Goal: Task Accomplishment & Management: Use online tool/utility

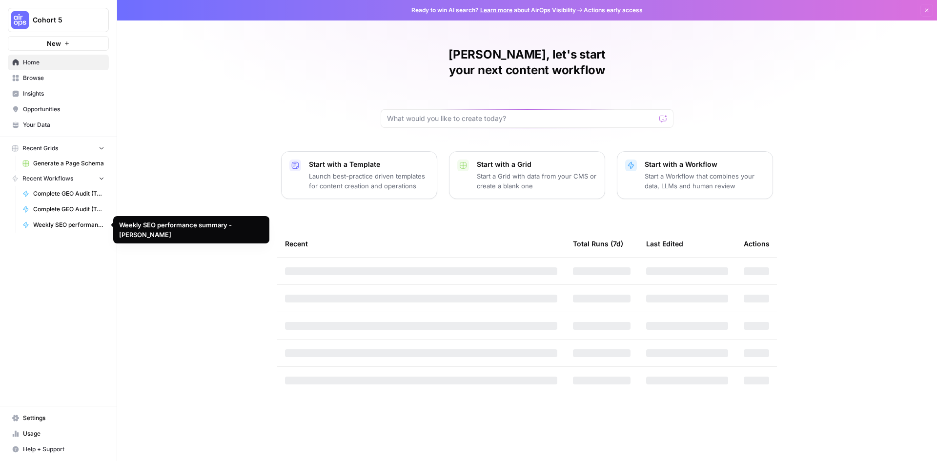
click at [51, 229] on link "Weekly SEO performance summary - [PERSON_NAME]" at bounding box center [63, 225] width 91 height 16
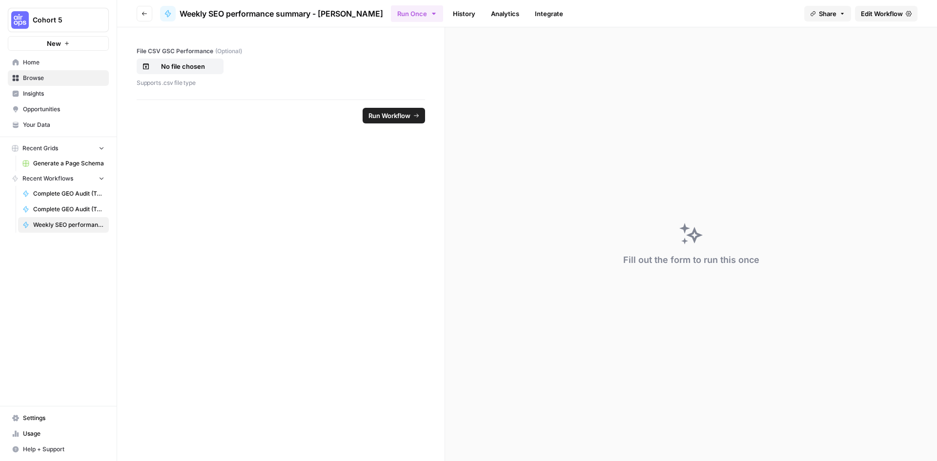
click at [56, 226] on span "Weekly SEO performance summary - [PERSON_NAME]" at bounding box center [68, 225] width 71 height 9
click at [447, 16] on link "History" at bounding box center [464, 14] width 34 height 16
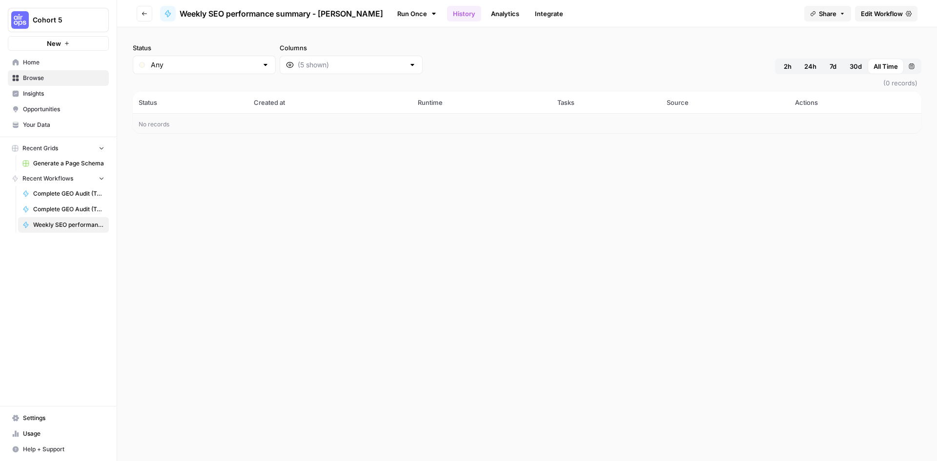
click at [485, 15] on link "Analytics" at bounding box center [505, 14] width 40 height 16
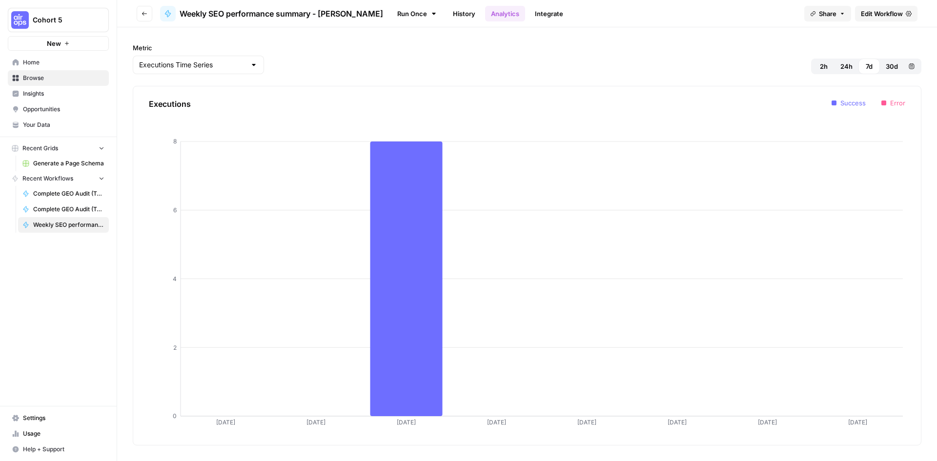
click at [529, 20] on link "Integrate" at bounding box center [549, 14] width 40 height 16
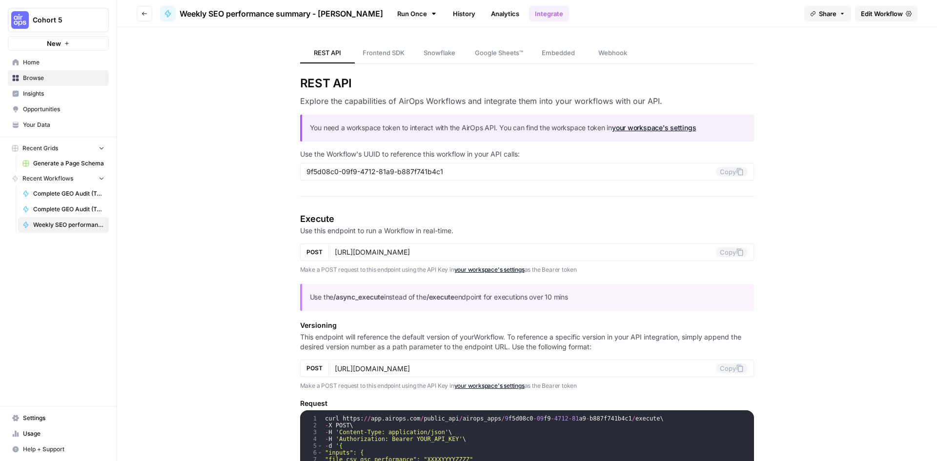
click at [891, 14] on span "Edit Workflow" at bounding box center [882, 14] width 42 height 10
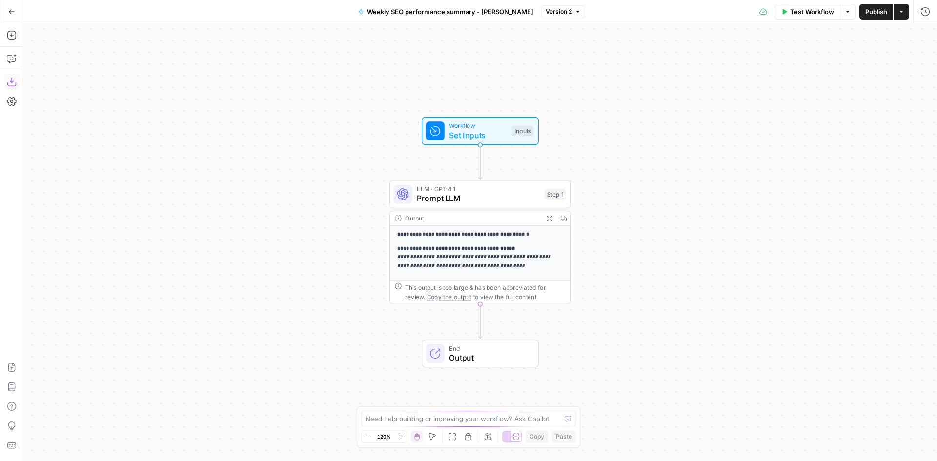
click at [7, 83] on icon "button" at bounding box center [11, 82] width 9 height 9
click at [92, 67] on div "**********" at bounding box center [480, 242] width 914 height 438
click at [10, 14] on icon "button" at bounding box center [11, 11] width 7 height 7
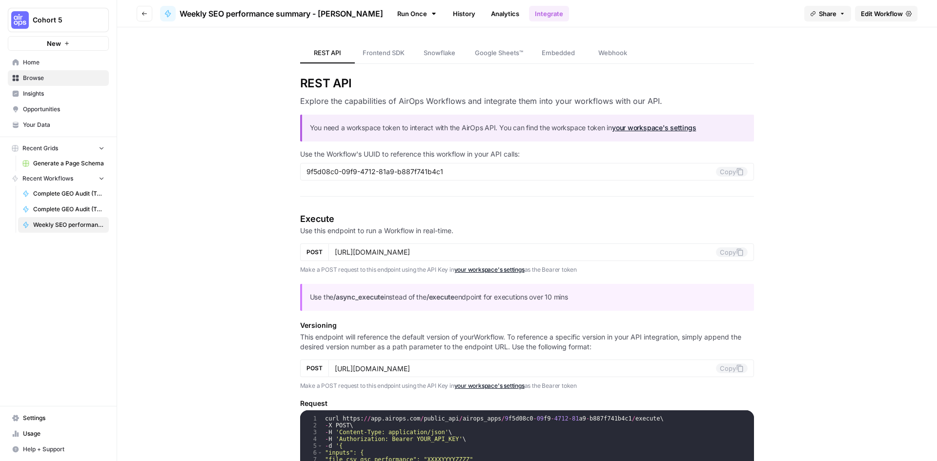
click at [53, 96] on span "Insights" at bounding box center [63, 93] width 81 height 9
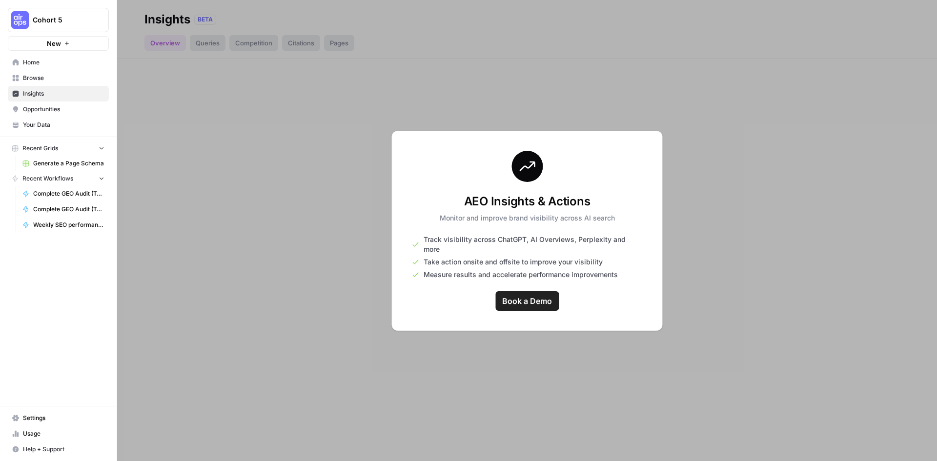
click at [276, 118] on div at bounding box center [527, 230] width 820 height 461
click at [58, 18] on span "Cohort 5" at bounding box center [62, 20] width 59 height 10
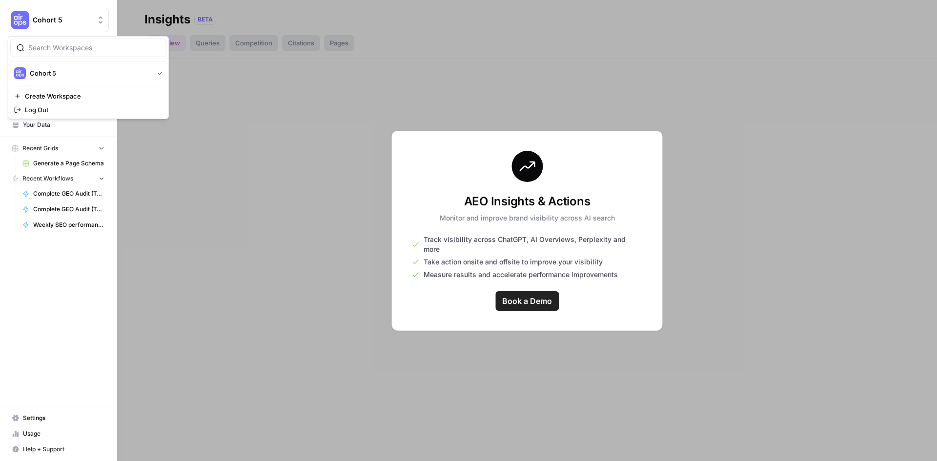
click at [203, 129] on div at bounding box center [527, 230] width 820 height 461
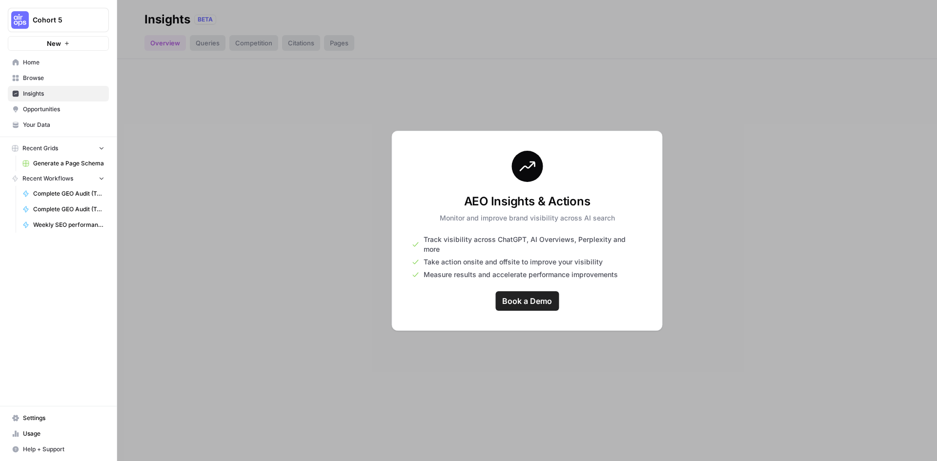
click at [40, 77] on span "Browse" at bounding box center [63, 78] width 81 height 9
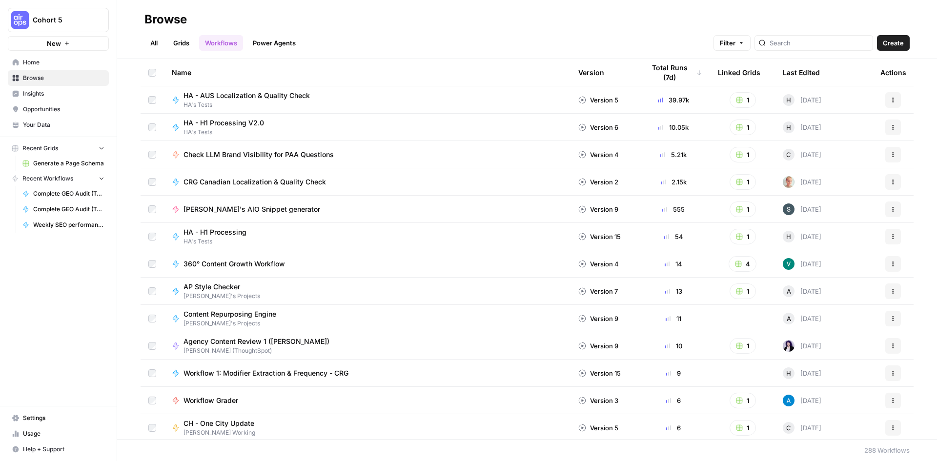
click at [271, 241] on div "HA - H1 Processing HA's Tests" at bounding box center [367, 236] width 391 height 19
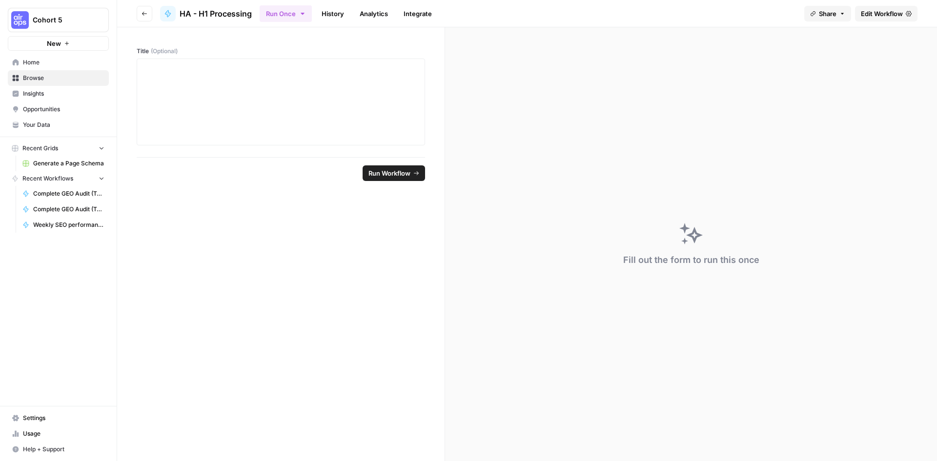
click at [144, 16] on icon "button" at bounding box center [145, 14] width 6 height 6
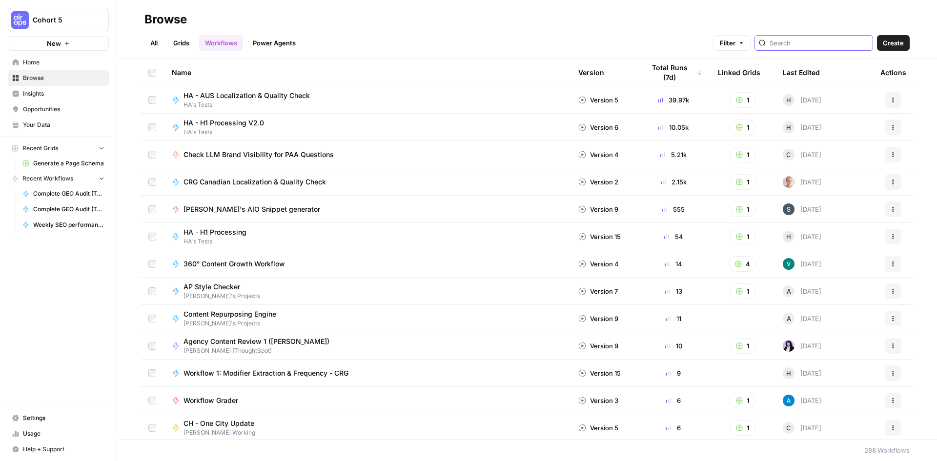
click at [802, 46] on input "search" at bounding box center [819, 43] width 99 height 10
type input "[PERSON_NAME]"
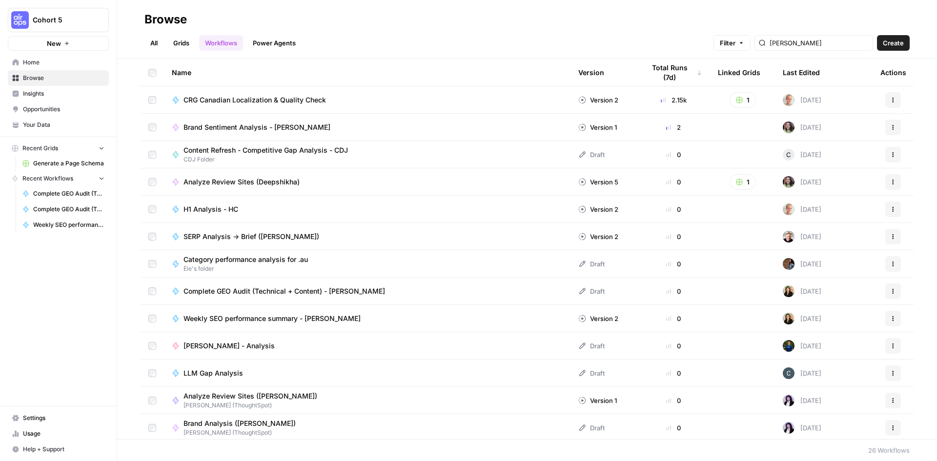
click at [360, 297] on td "Complete GEO Audit (Technical + Content) - [PERSON_NAME]" at bounding box center [367, 291] width 407 height 27
click at [315, 292] on span "Complete GEO Audit (Technical + Content) - [PERSON_NAME]" at bounding box center [284, 291] width 202 height 10
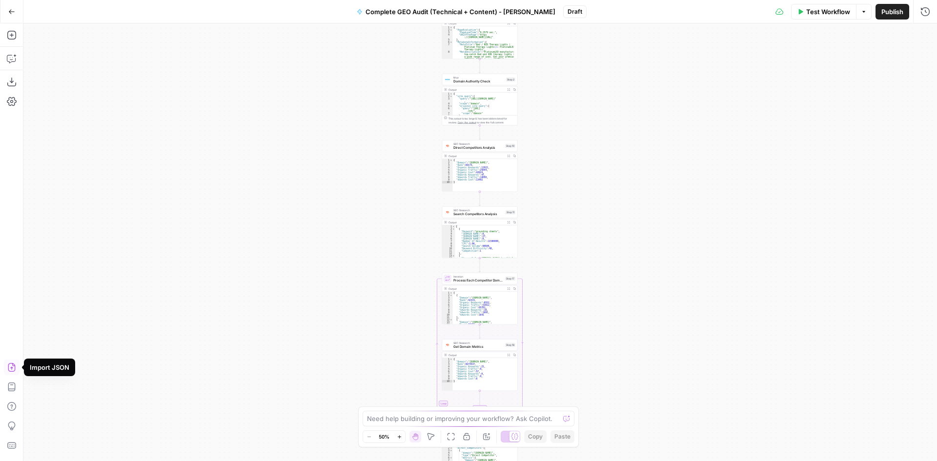
click at [10, 368] on icon "button" at bounding box center [12, 368] width 10 height 10
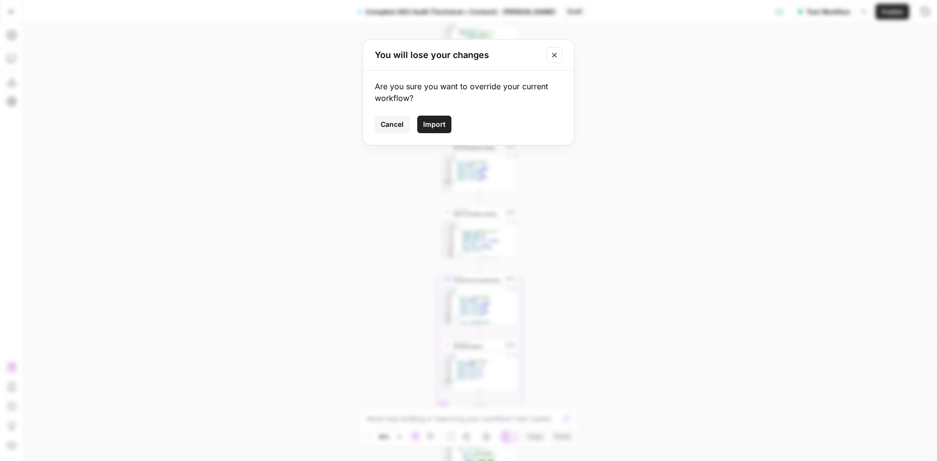
click at [434, 122] on span "Import" at bounding box center [434, 125] width 22 height 10
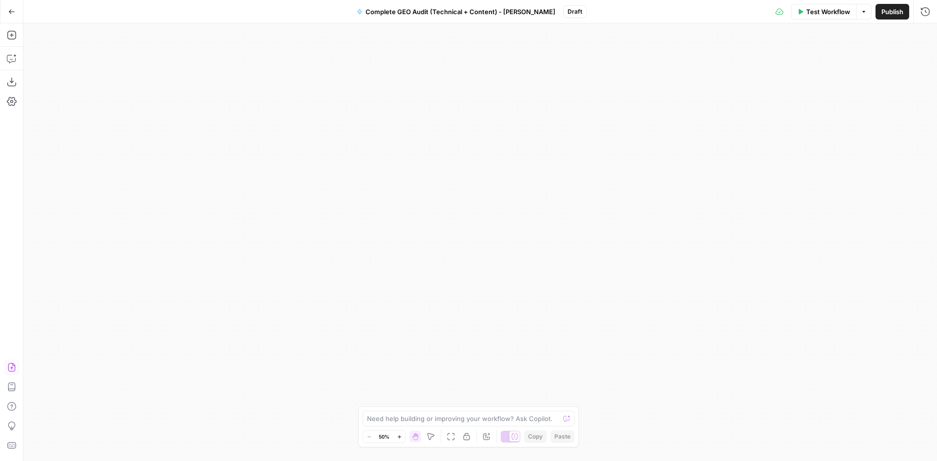
click at [825, 15] on span "Test Workflow" at bounding box center [828, 12] width 44 height 10
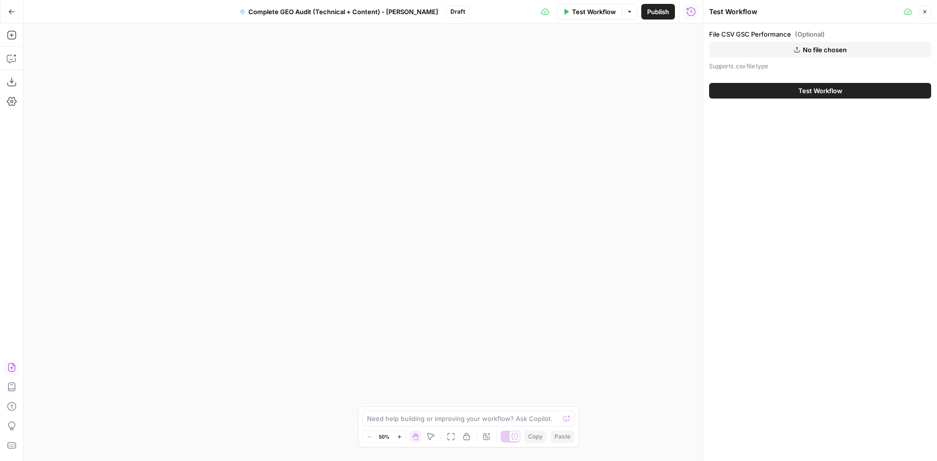
click at [328, 19] on button "Complete GEO Audit (Technical + Content) - [PERSON_NAME]" at bounding box center [339, 12] width 210 height 16
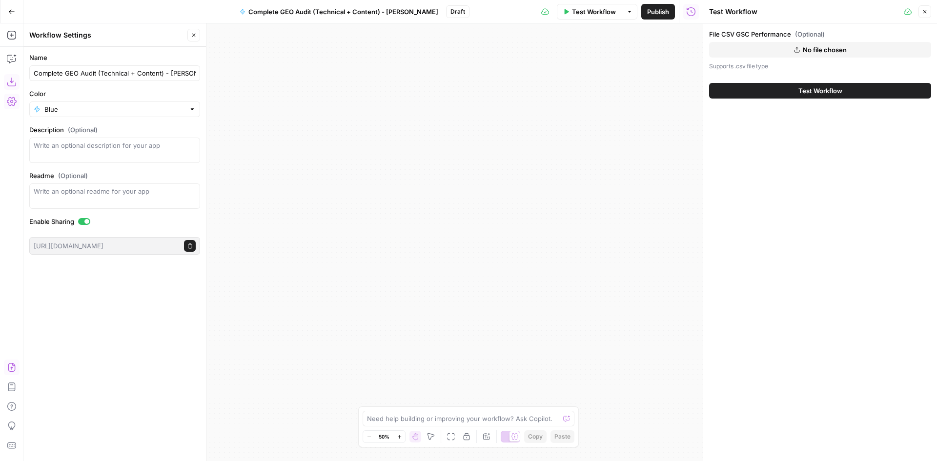
click at [342, 11] on span "Complete GEO Audit (Technical + Content) - [PERSON_NAME]" at bounding box center [343, 12] width 190 height 10
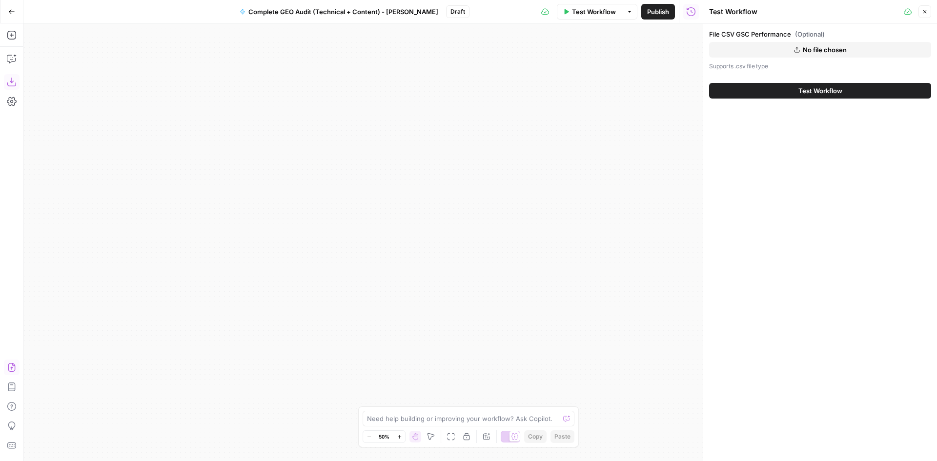
click at [342, 11] on span "Complete GEO Audit (Technical + Content) - [PERSON_NAME]" at bounding box center [343, 12] width 190 height 10
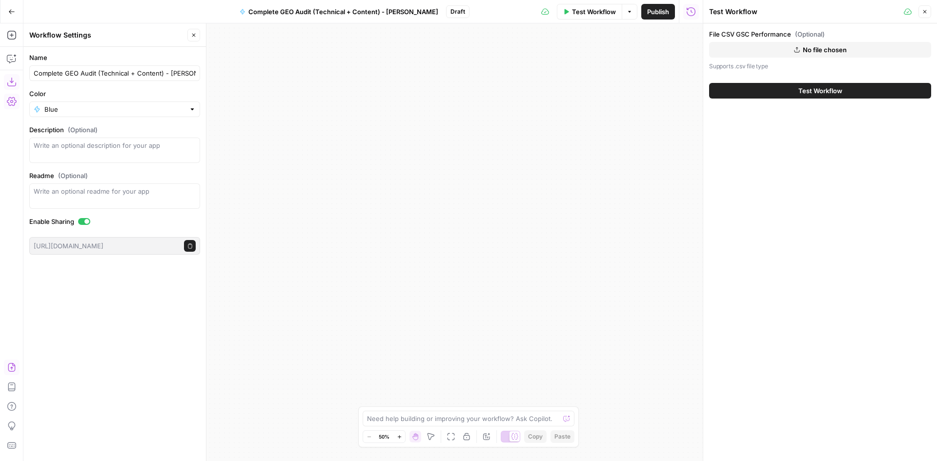
click at [412, 9] on span "Complete GEO Audit (Technical + Content) - [PERSON_NAME]" at bounding box center [343, 12] width 190 height 10
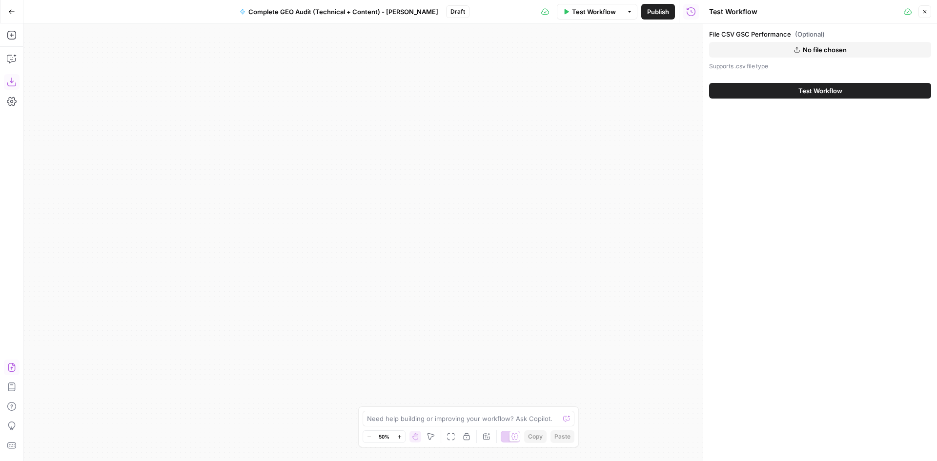
click at [391, 10] on span "Complete GEO Audit (Technical + Content) - [PERSON_NAME]" at bounding box center [343, 12] width 190 height 10
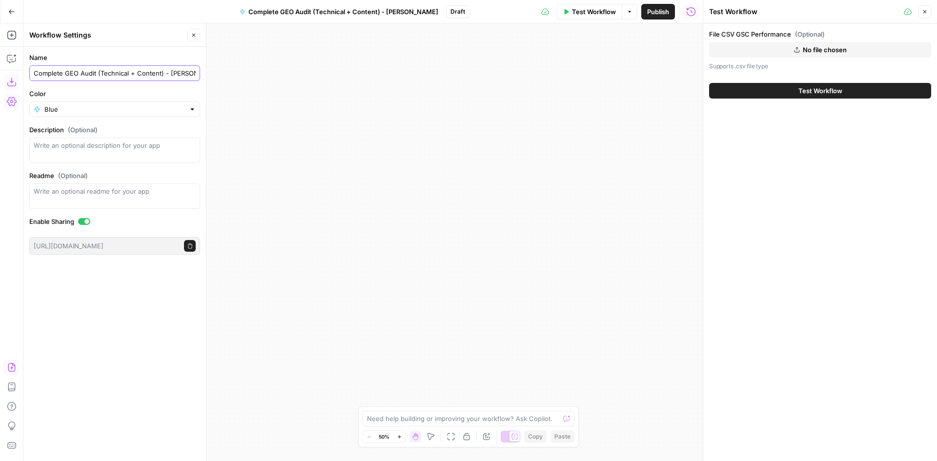
drag, startPoint x: 162, startPoint y: 70, endPoint x: 12, endPoint y: 70, distance: 150.3
click at [12, 70] on body "Cohort 5 New Home Browse Insights Opportunities Your Data Recent Grids Generate…" at bounding box center [468, 230] width 937 height 461
type input "Weekly SEO performance - [PERSON_NAME]"
click at [803, 92] on span "Test Workflow" at bounding box center [820, 91] width 44 height 10
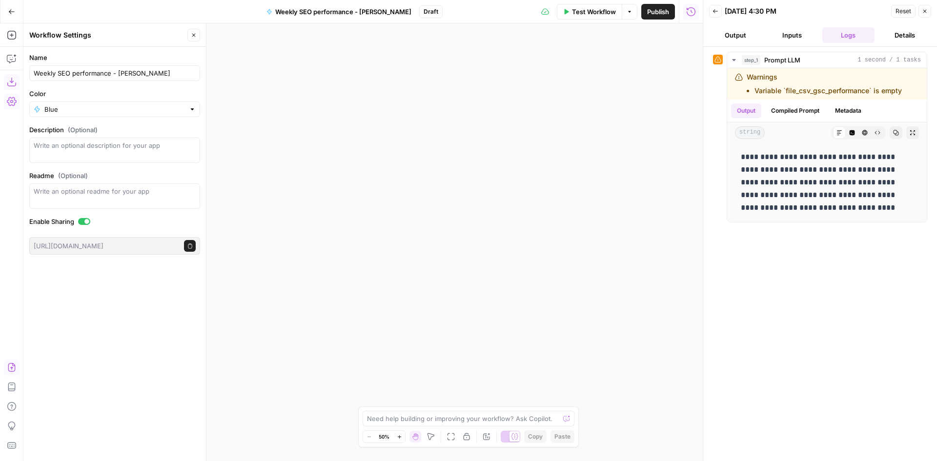
click at [745, 34] on button "Output" at bounding box center [735, 35] width 53 height 16
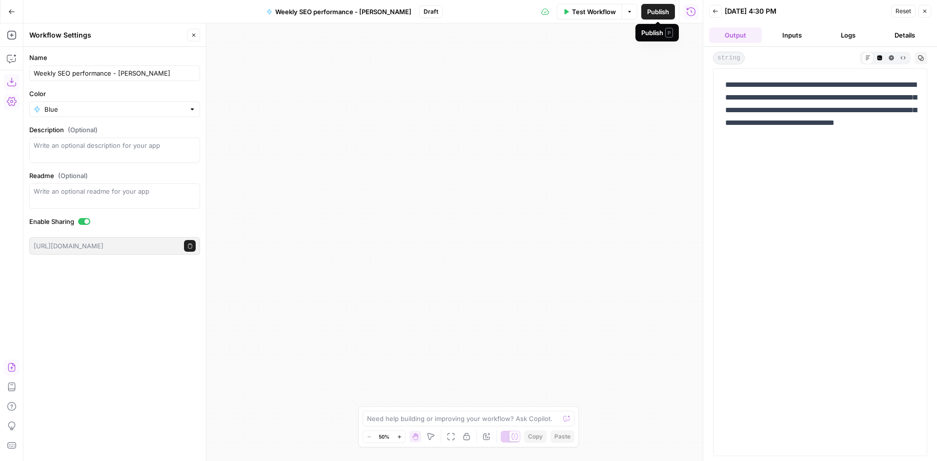
click at [791, 39] on button "Inputs" at bounding box center [792, 35] width 53 height 16
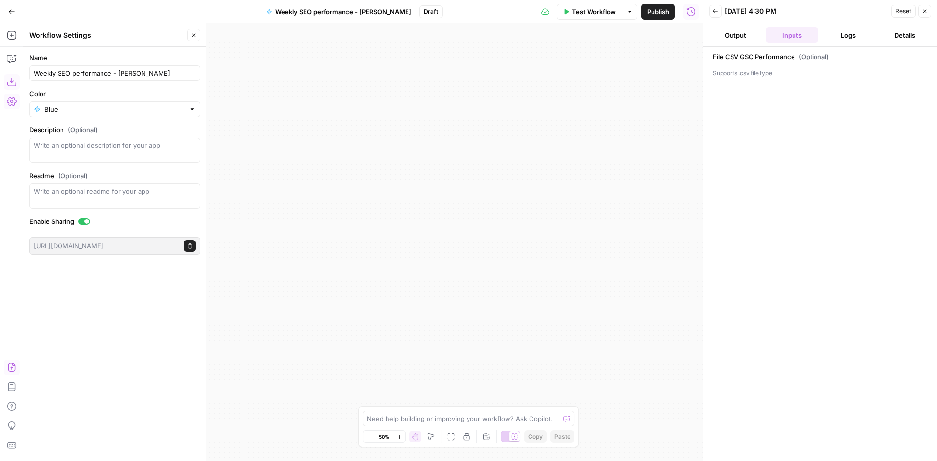
click at [748, 72] on p "Supports .csv file type" at bounding box center [820, 73] width 214 height 10
click at [851, 37] on button "Logs" at bounding box center [848, 35] width 53 height 16
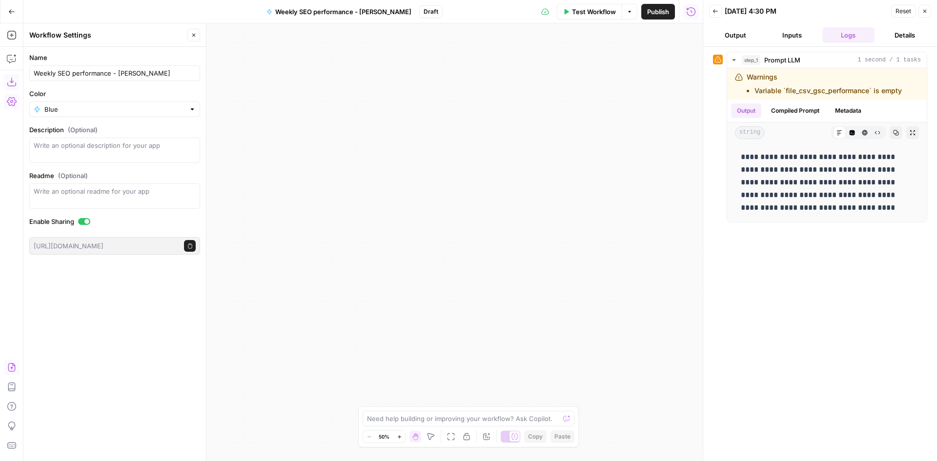
click at [738, 34] on button "Output" at bounding box center [735, 35] width 53 height 16
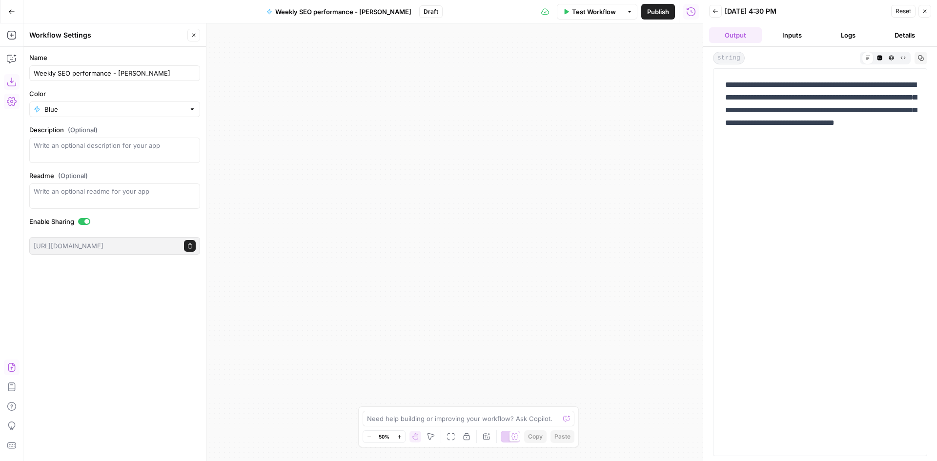
click at [787, 38] on button "Inputs" at bounding box center [792, 35] width 53 height 16
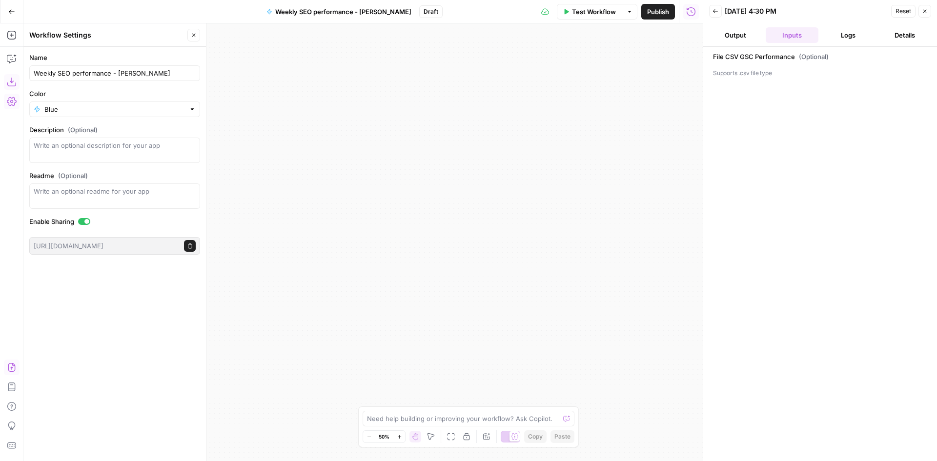
click at [464, 109] on div "**********" at bounding box center [362, 242] width 679 height 438
click at [195, 34] on icon "button" at bounding box center [193, 35] width 3 height 3
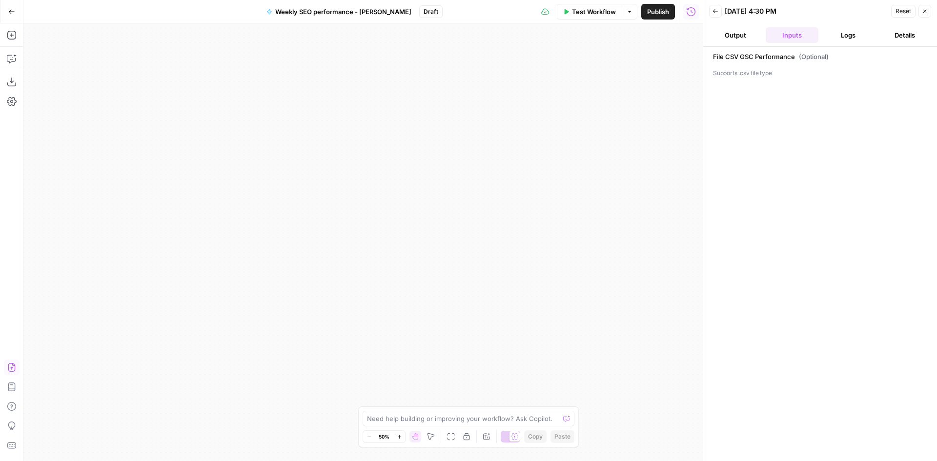
click at [13, 16] on button "Go Back" at bounding box center [12, 12] width 18 height 18
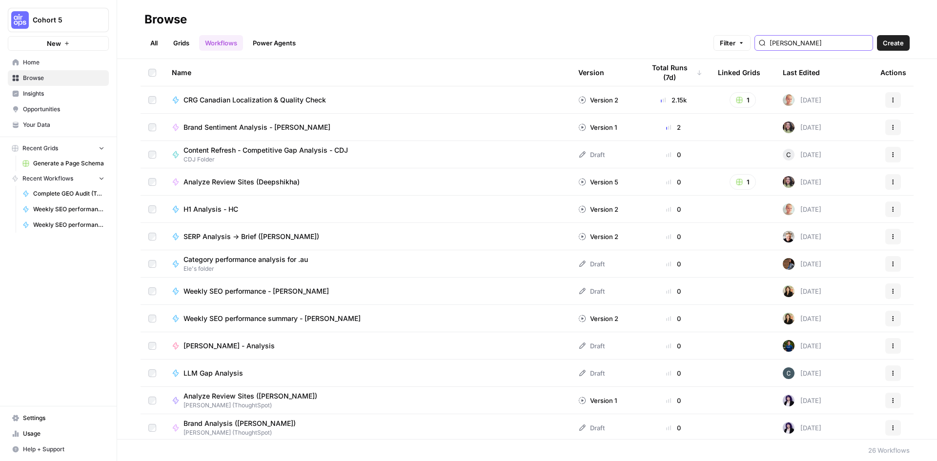
click at [805, 42] on input "[PERSON_NAME]" at bounding box center [819, 43] width 99 height 10
click at [242, 293] on span "Weekly SEO performance - [PERSON_NAME]" at bounding box center [255, 291] width 145 height 10
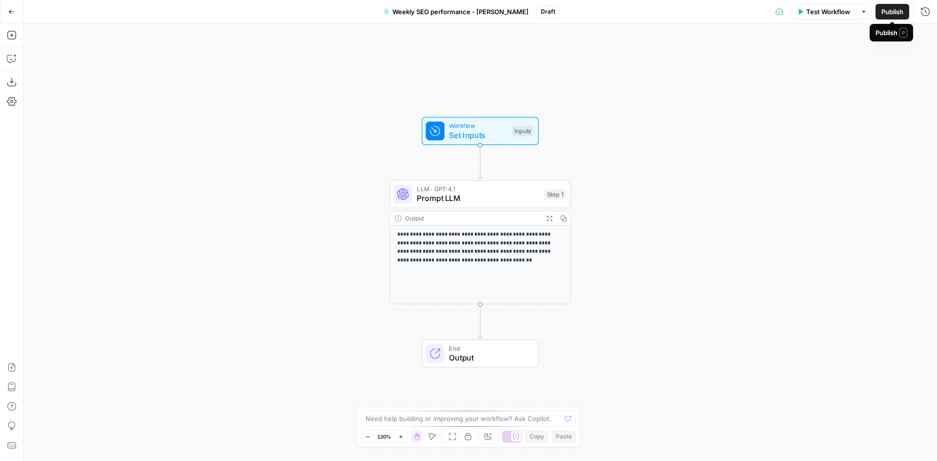
click at [881, 12] on span "Publish" at bounding box center [892, 12] width 22 height 10
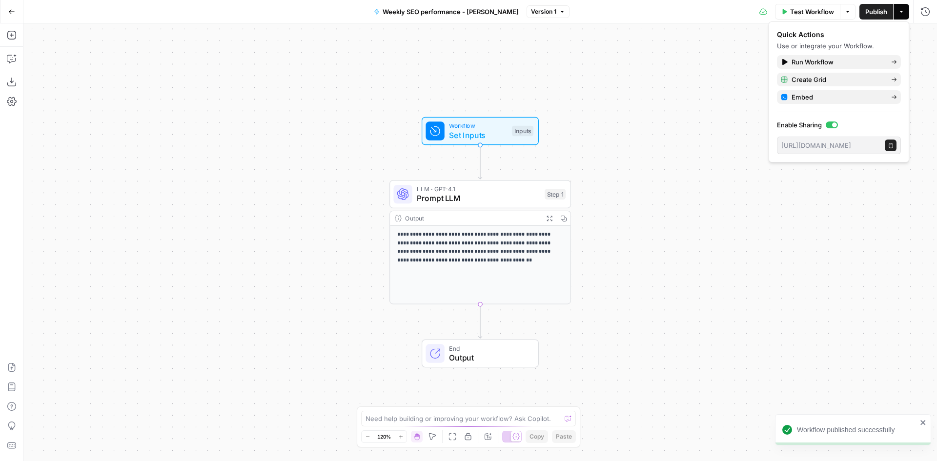
click at [880, 11] on span "Publish" at bounding box center [876, 12] width 22 height 10
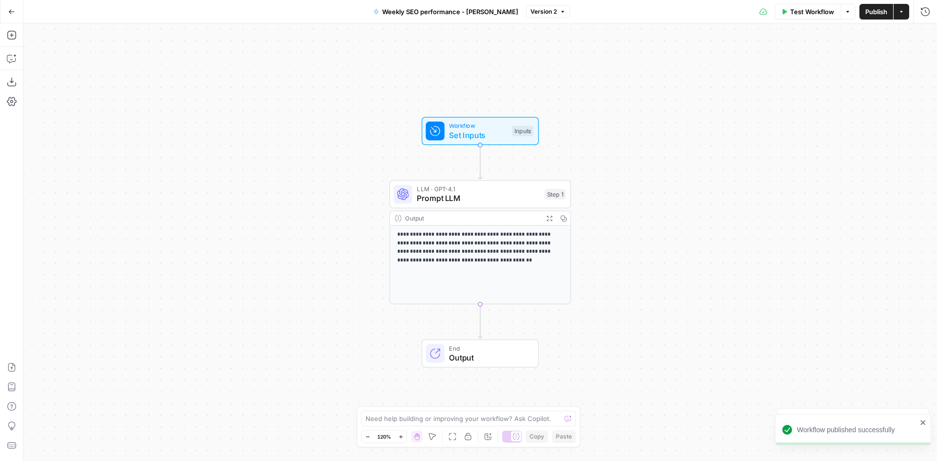
click at [788, 203] on div "**********" at bounding box center [480, 242] width 914 height 438
click at [464, 138] on span "Set Inputs" at bounding box center [478, 135] width 58 height 12
click at [808, 79] on Performance "File CSV GSC Performance (Optional)" at bounding box center [845, 79] width 156 height 10
click at [816, 57] on label "File CSV GSC Performance (Optional)" at bounding box center [817, 61] width 113 height 10
click at [816, 74] on Performance "File CSV GSC Performance (Optional)" at bounding box center [845, 79] width 156 height 10
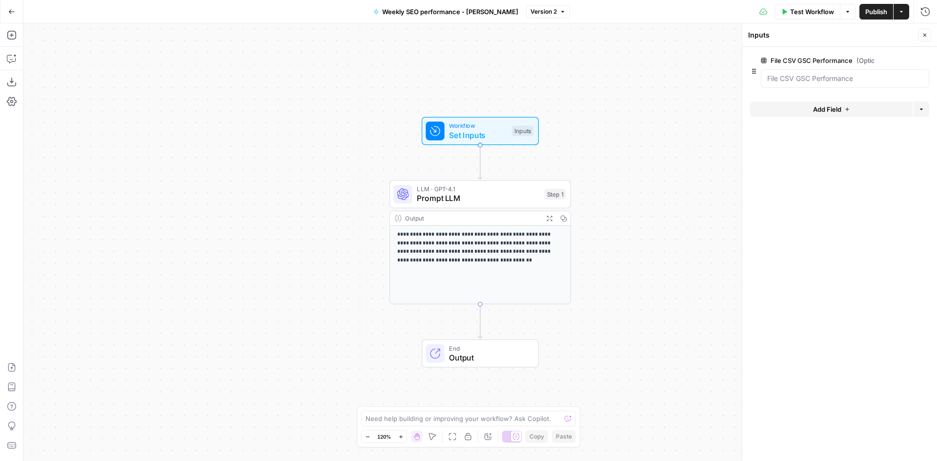
click at [893, 58] on span "edit field" at bounding box center [892, 61] width 21 height 8
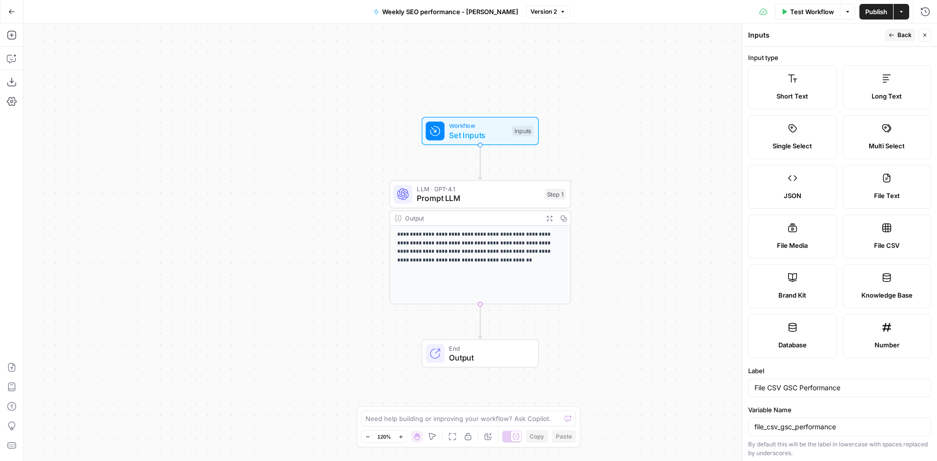
click at [875, 233] on label "File CSV" at bounding box center [887, 237] width 89 height 44
click at [898, 37] on span "Back" at bounding box center [904, 35] width 14 height 9
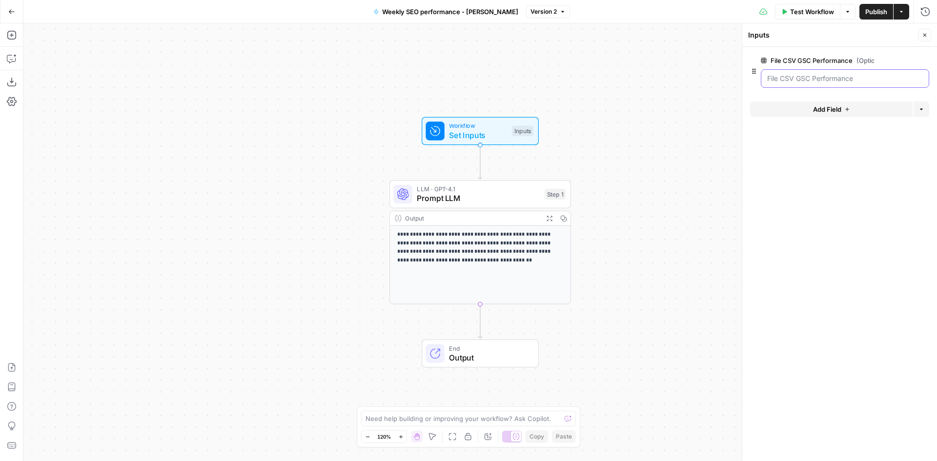
click at [809, 77] on Performance "File CSV GSC Performance (Optional)" at bounding box center [845, 79] width 156 height 10
click at [816, 178] on form "File CSV GSC Performance (Optional) edit field Delete group Add Field Options" at bounding box center [839, 254] width 195 height 414
click at [821, 103] on button "Add Field" at bounding box center [831, 110] width 163 height 16
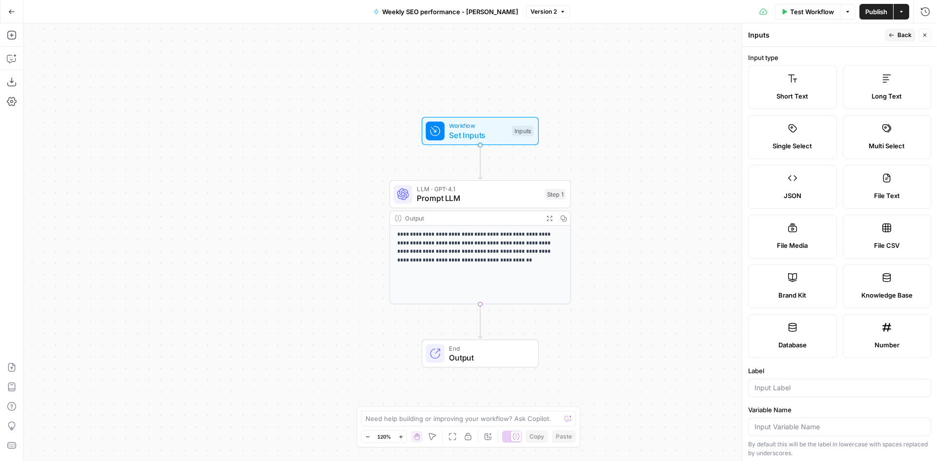
click at [879, 239] on label "File CSV" at bounding box center [887, 237] width 89 height 44
type textarea "Supports .csv file type"
click at [903, 35] on span "Back" at bounding box center [904, 35] width 14 height 9
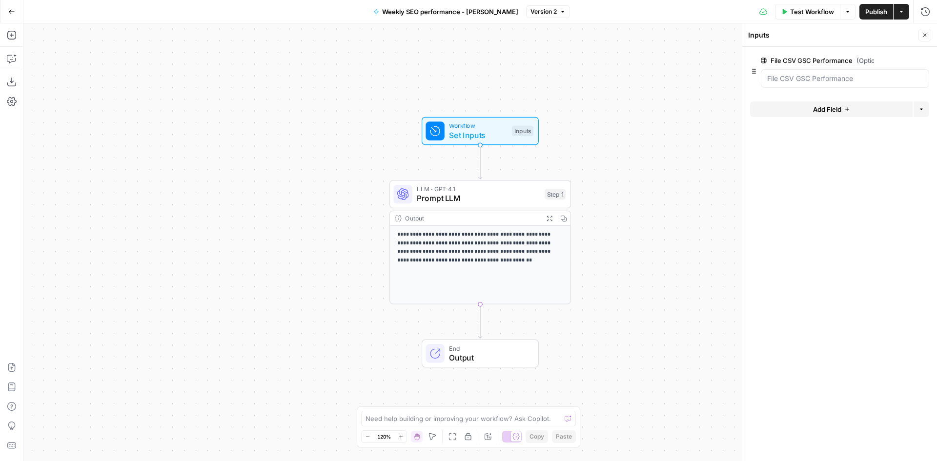
click at [897, 61] on span "edit field" at bounding box center [892, 61] width 21 height 8
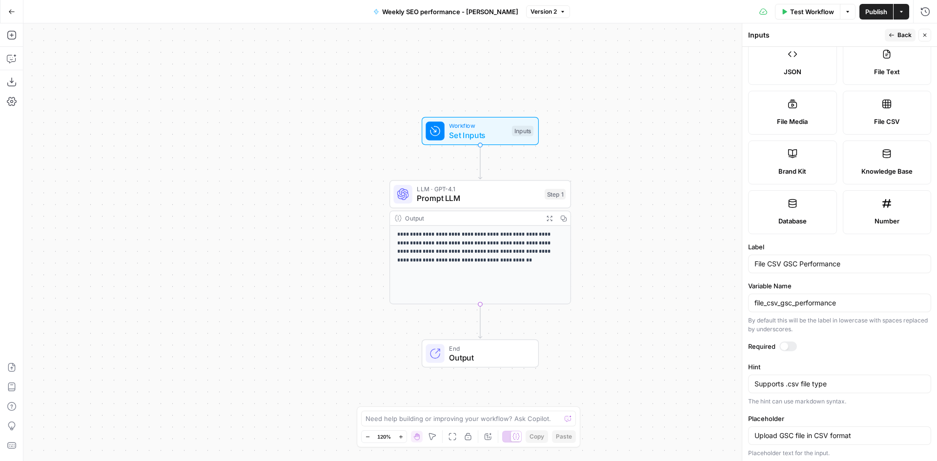
scroll to position [126, 0]
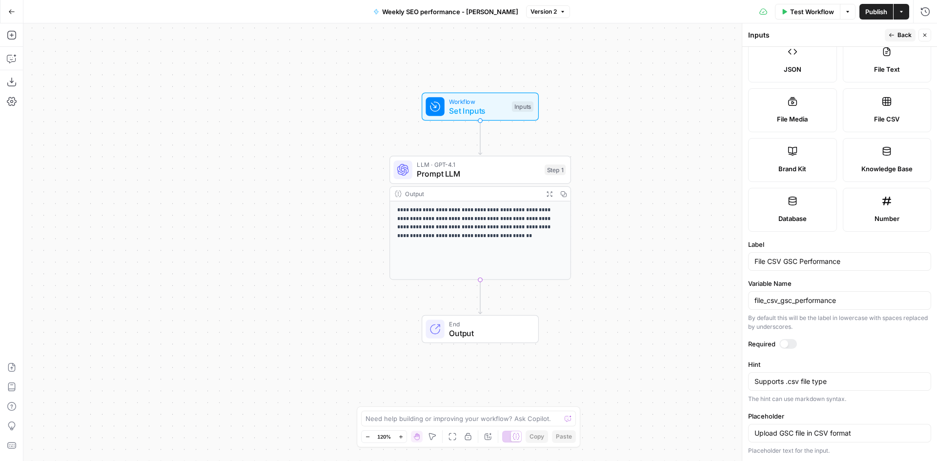
click at [688, 255] on div "**********" at bounding box center [480, 242] width 914 height 438
click at [904, 30] on button "Back" at bounding box center [900, 35] width 31 height 13
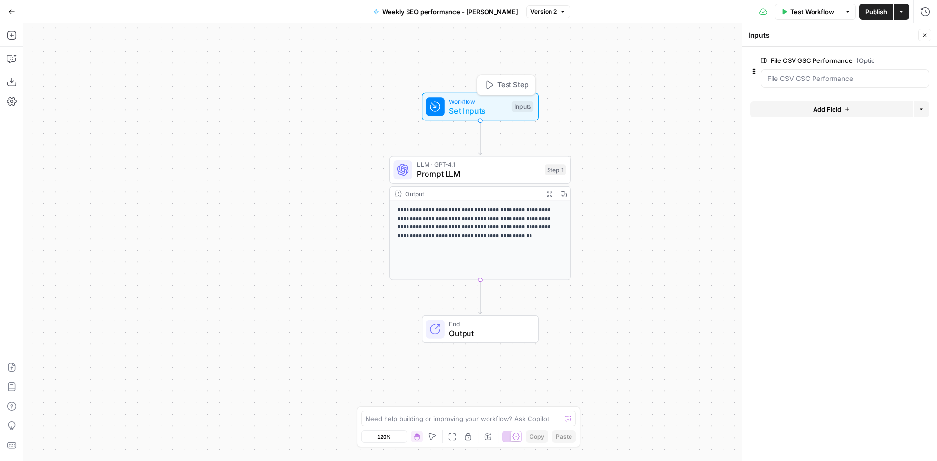
click at [480, 112] on span "Set Inputs" at bounding box center [478, 111] width 58 height 12
click at [485, 111] on span "Set Inputs" at bounding box center [478, 111] width 58 height 12
click at [15, 37] on icon "button" at bounding box center [12, 35] width 10 height 10
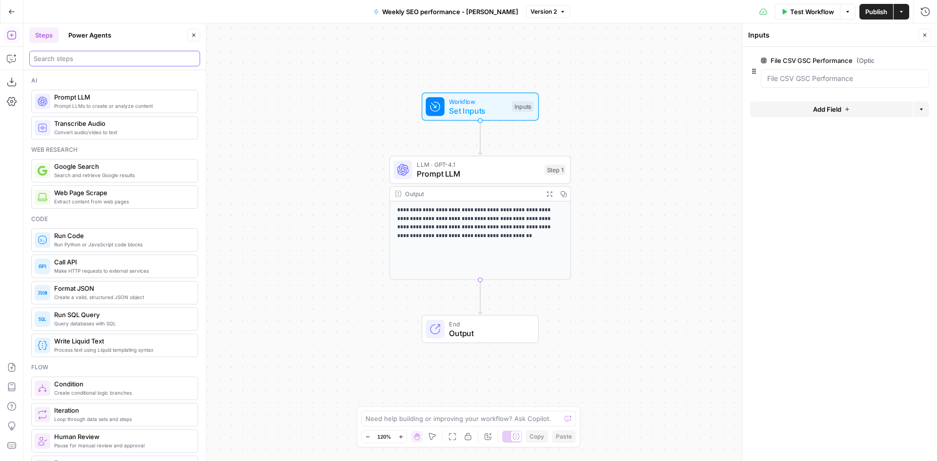
click at [82, 62] on input "search" at bounding box center [115, 59] width 162 height 10
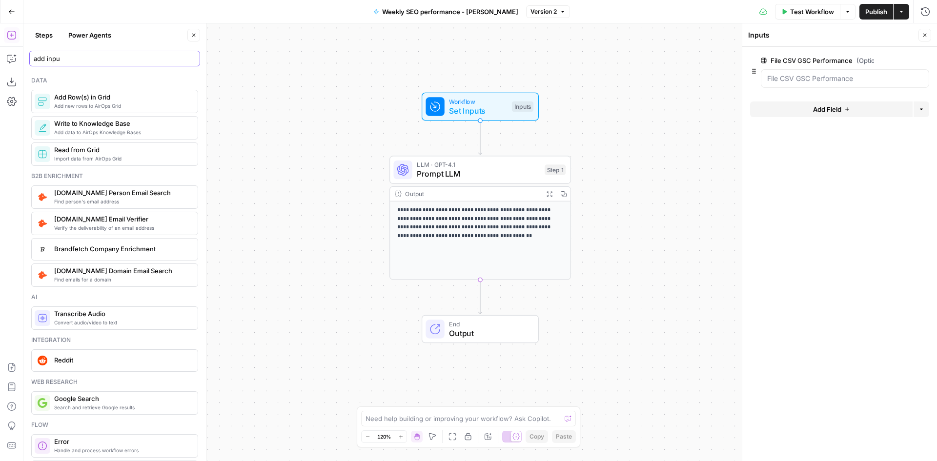
type input "add input"
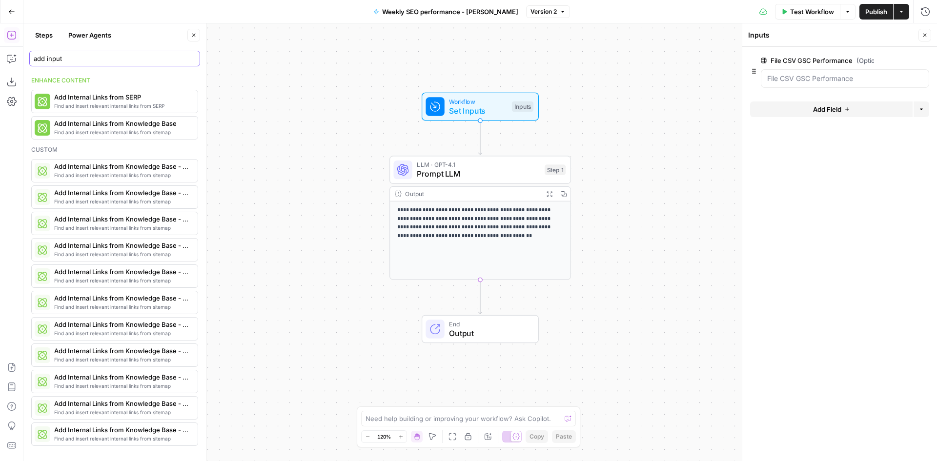
click at [76, 59] on input "add input" at bounding box center [115, 59] width 162 height 10
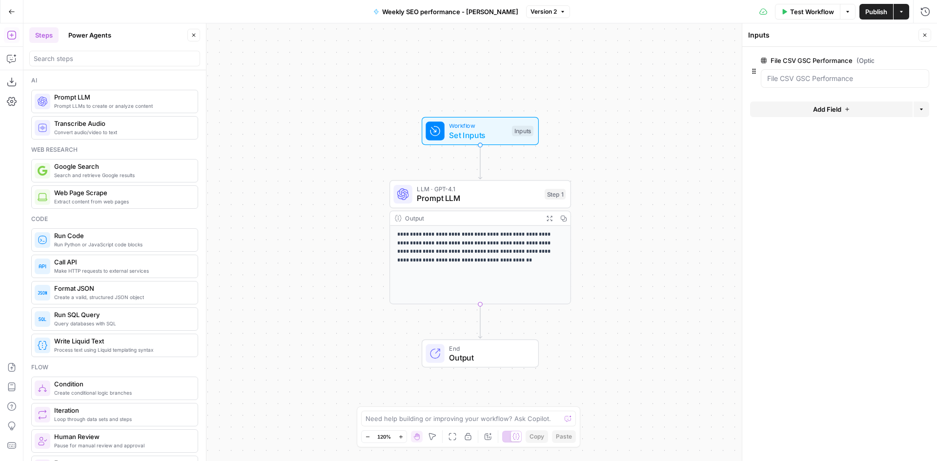
click at [761, 60] on icon at bounding box center [763, 60] width 5 height 5
click at [767, 74] on Performance "File CSV GSC Performance (Optional)" at bounding box center [845, 79] width 156 height 10
click at [753, 73] on icon "button" at bounding box center [754, 71] width 8 height 8
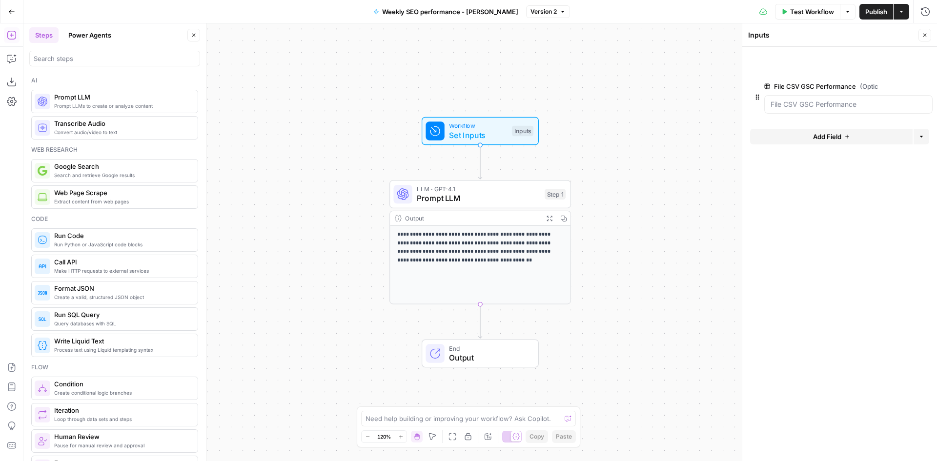
drag, startPoint x: 753, startPoint y: 73, endPoint x: 757, endPoint y: 102, distance: 29.0
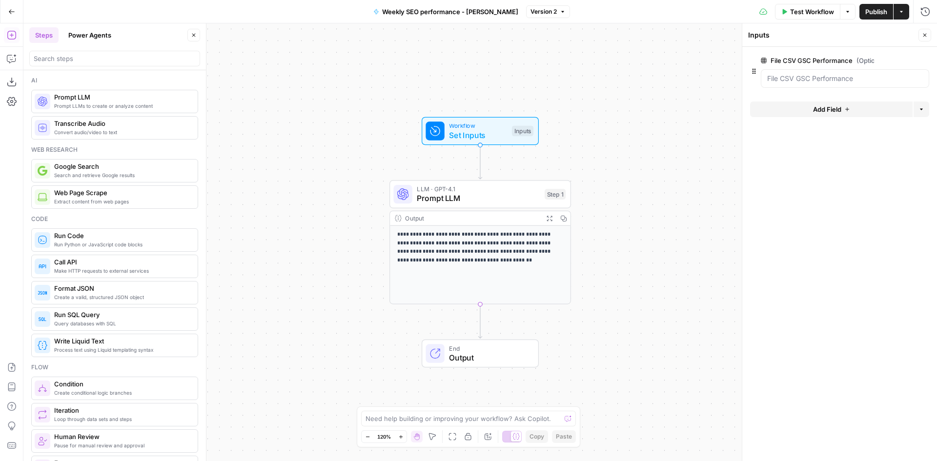
click at [844, 106] on icon "button" at bounding box center [847, 109] width 6 height 6
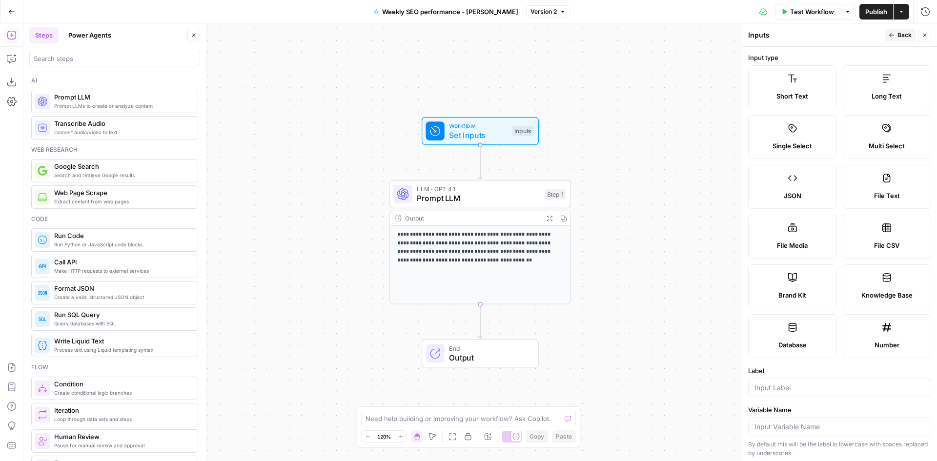
click at [882, 235] on label "File CSV" at bounding box center [887, 237] width 89 height 44
type textarea "Supports .csv file type"
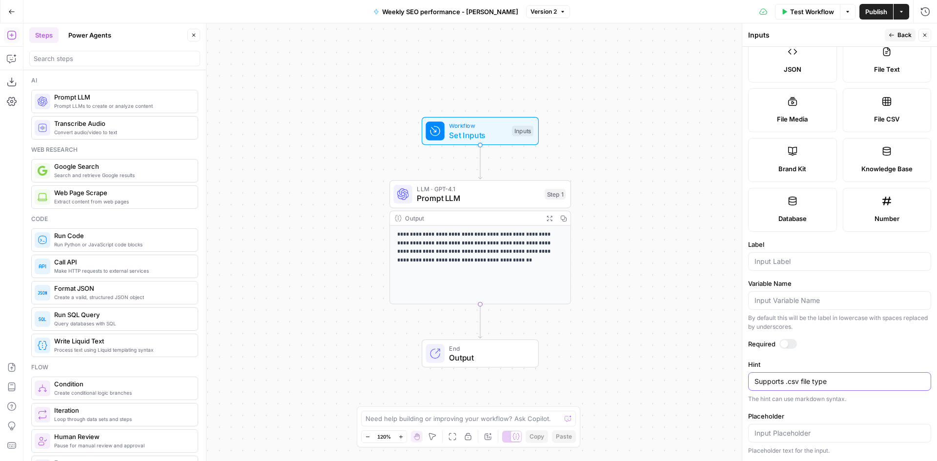
click at [787, 383] on textarea "Supports .csv file type" at bounding box center [839, 382] width 170 height 10
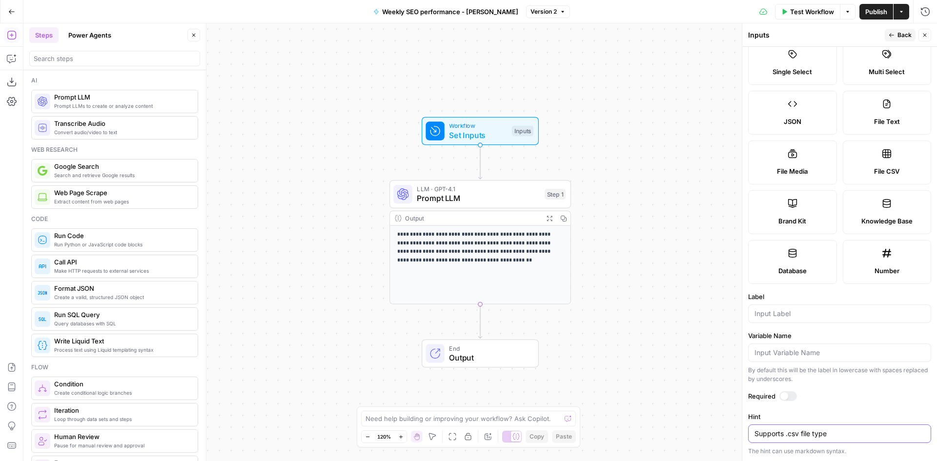
scroll to position [0, 0]
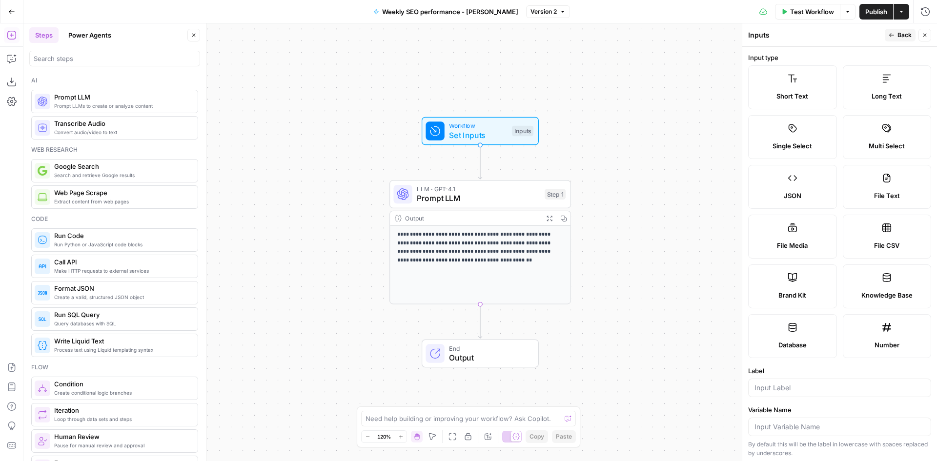
click at [902, 33] on span "Back" at bounding box center [904, 35] width 14 height 9
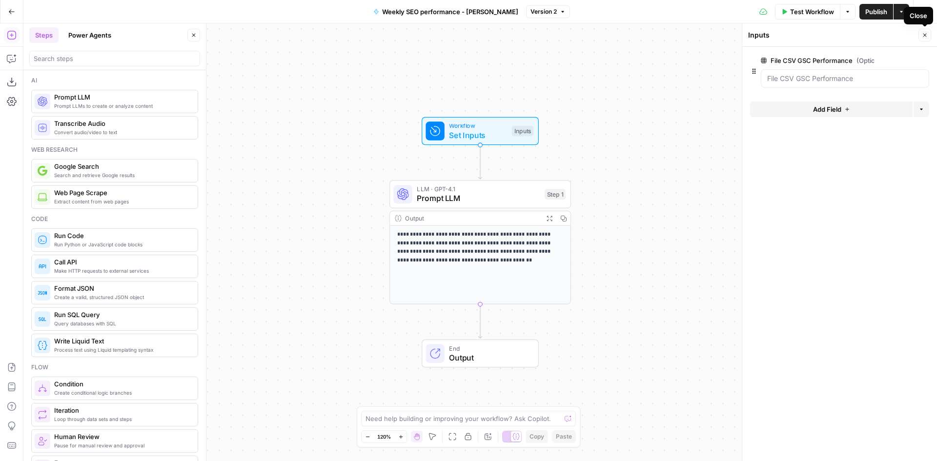
click at [925, 35] on icon "button" at bounding box center [925, 35] width 6 height 6
click at [465, 230] on div "**********" at bounding box center [480, 265] width 181 height 78
click at [464, 198] on span "Prompt LLM" at bounding box center [478, 199] width 123 height 12
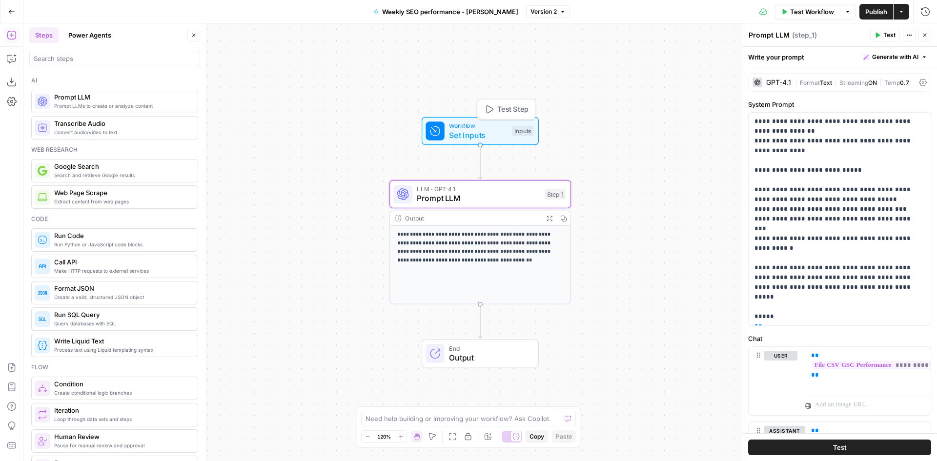
click at [466, 134] on span "Set Inputs" at bounding box center [478, 135] width 58 height 12
